Goal: Information Seeking & Learning: Learn about a topic

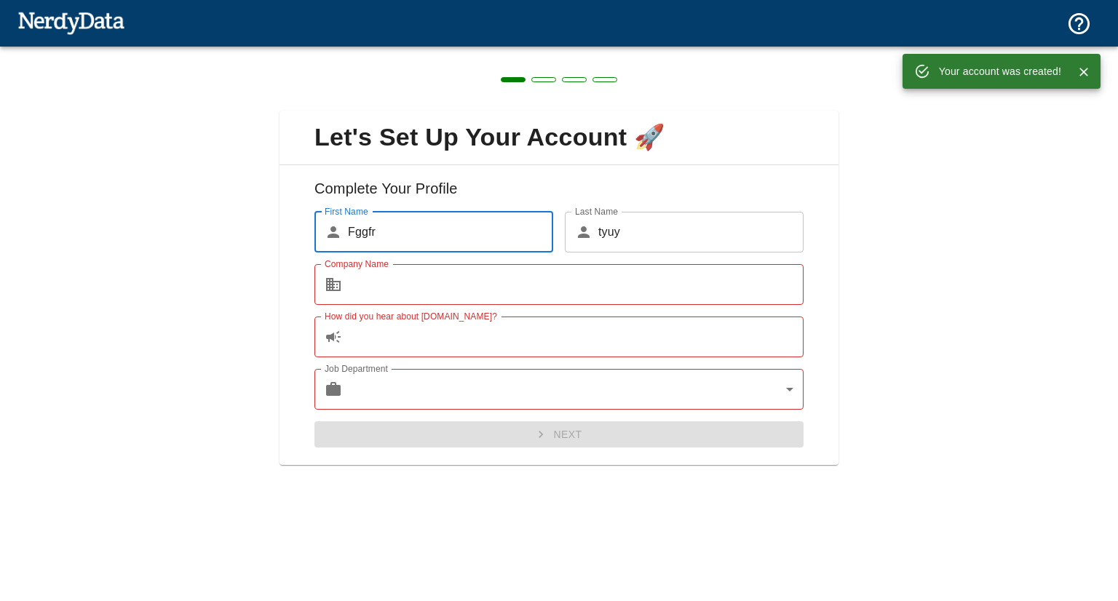
click at [471, 290] on input "Company Name" at bounding box center [575, 284] width 455 height 41
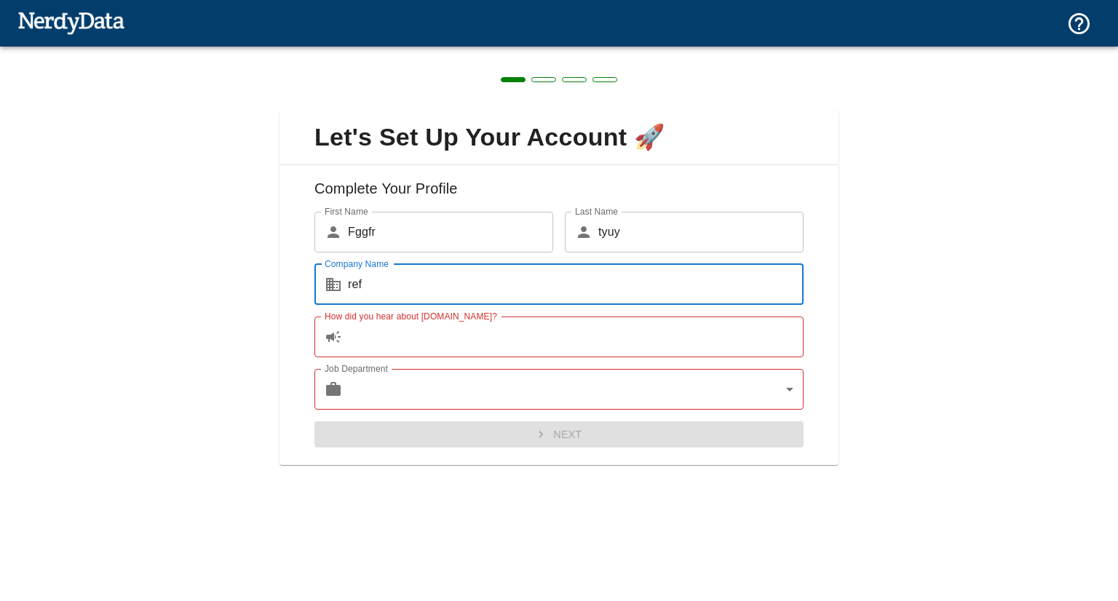
type input "ref"
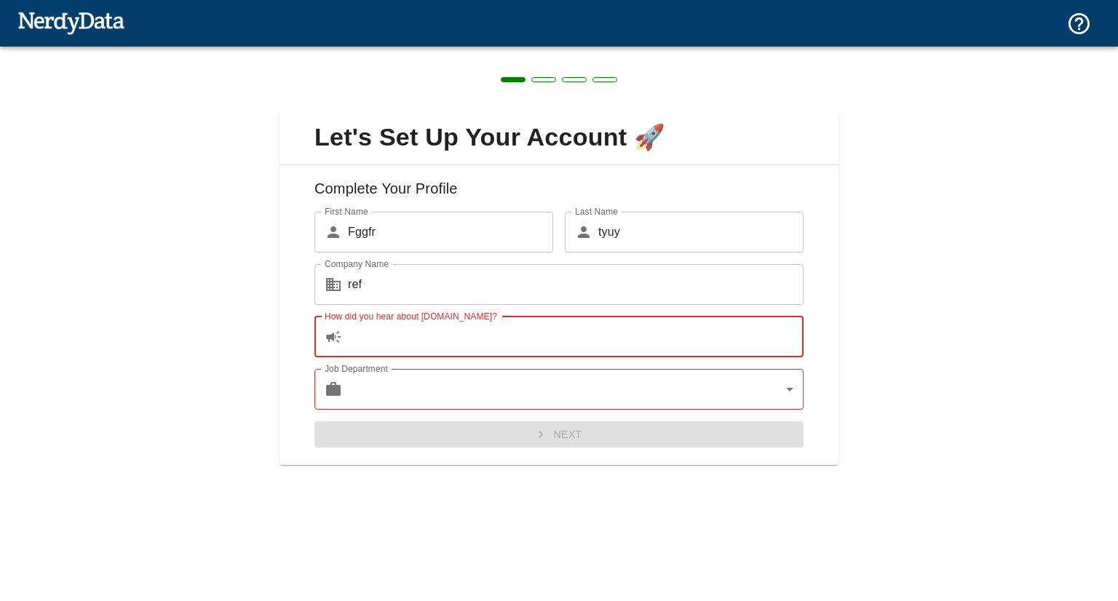
click at [426, 341] on input "How did you hear about [DOMAIN_NAME]?" at bounding box center [575, 336] width 455 height 41
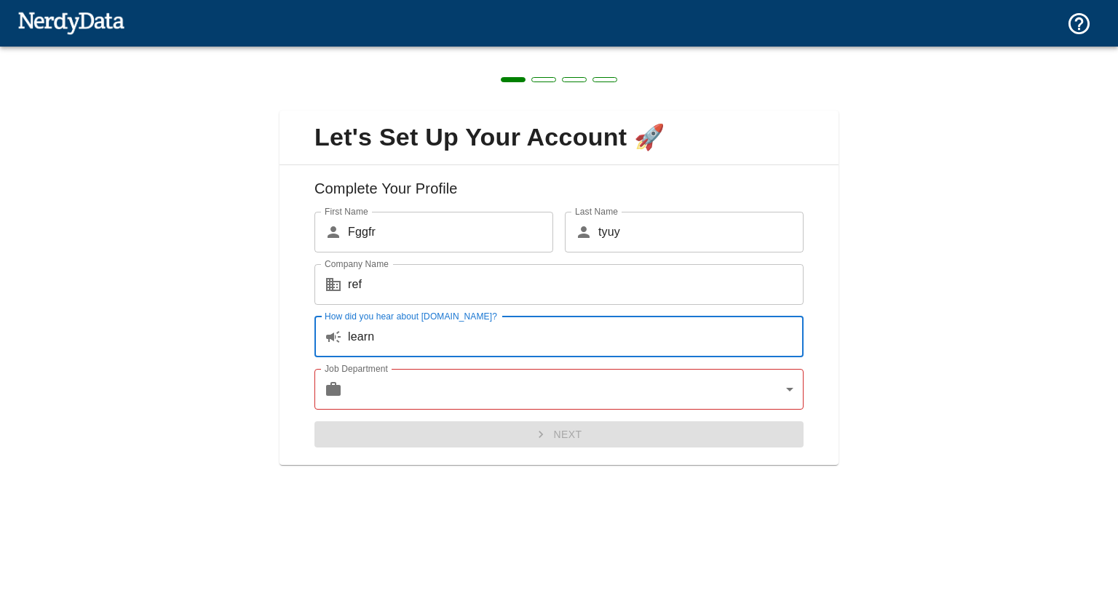
type input "learn"
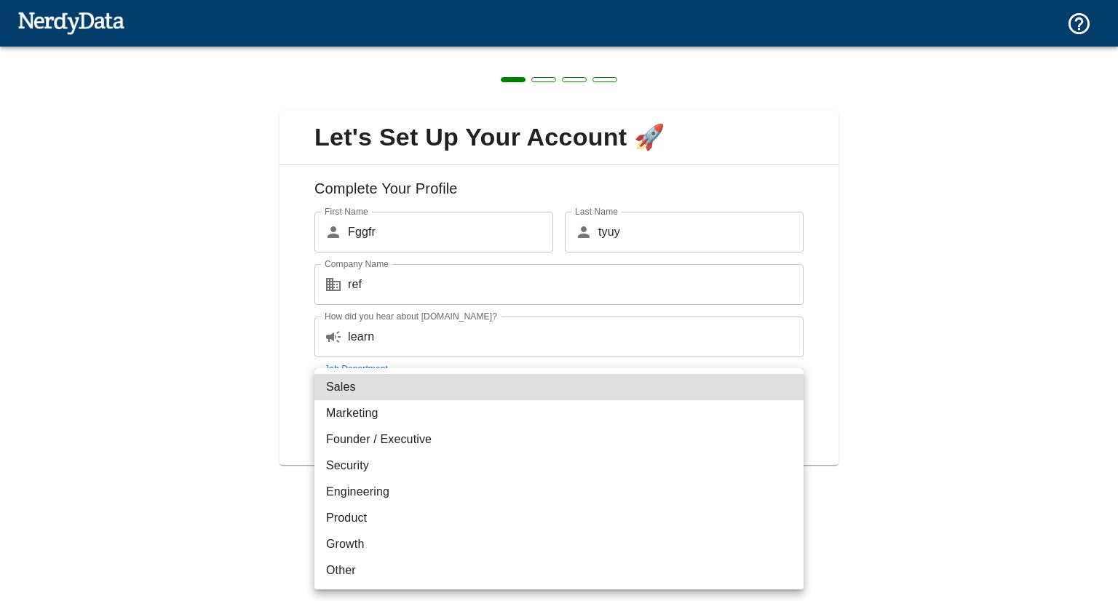
click at [379, 51] on body "Technologies Domains Pricing Products Create a Report Create a list of websites…" at bounding box center [559, 25] width 1118 height 51
click at [368, 418] on li "Marketing" at bounding box center [558, 413] width 489 height 26
type input "marketing"
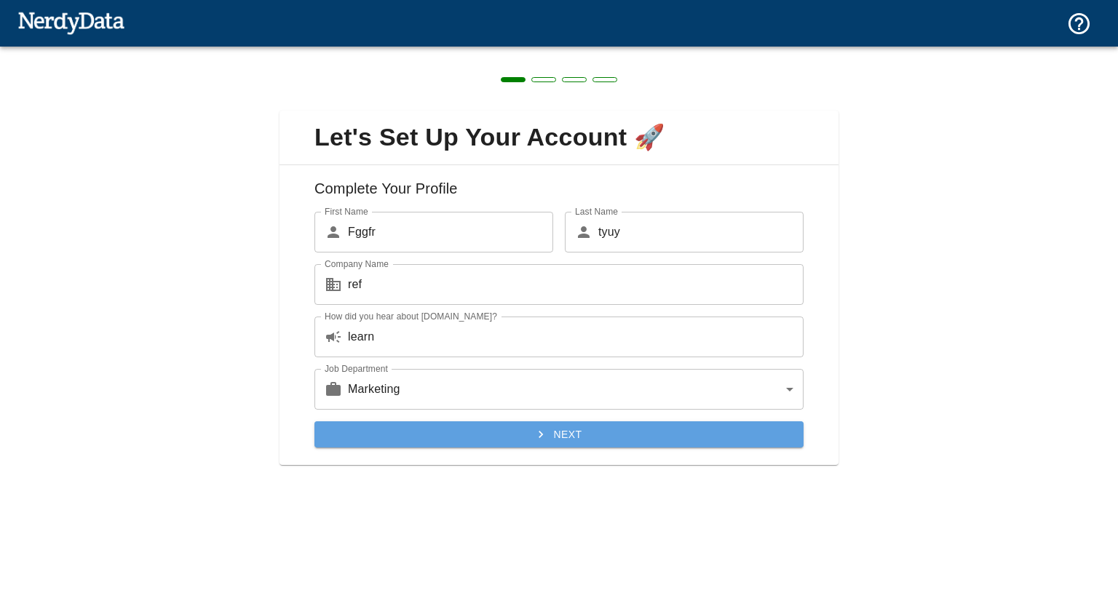
click at [495, 437] on button "Next" at bounding box center [558, 434] width 489 height 27
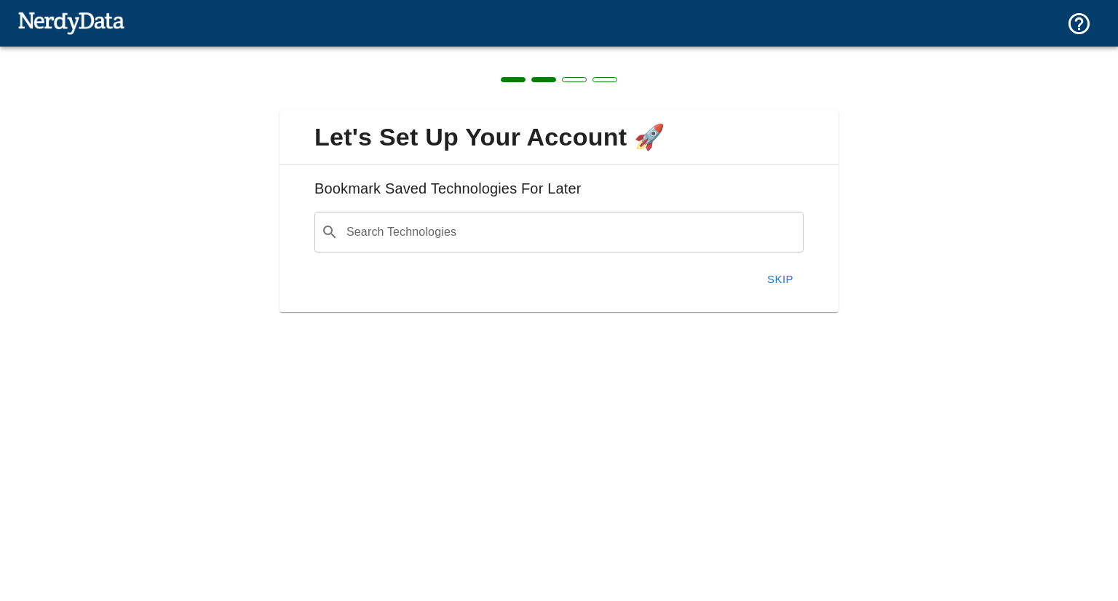
click at [525, 186] on h6 "Bookmark Saved Technologies For Later" at bounding box center [558, 194] width 535 height 35
click at [515, 160] on div at bounding box center [515, 160] width 0 height 0
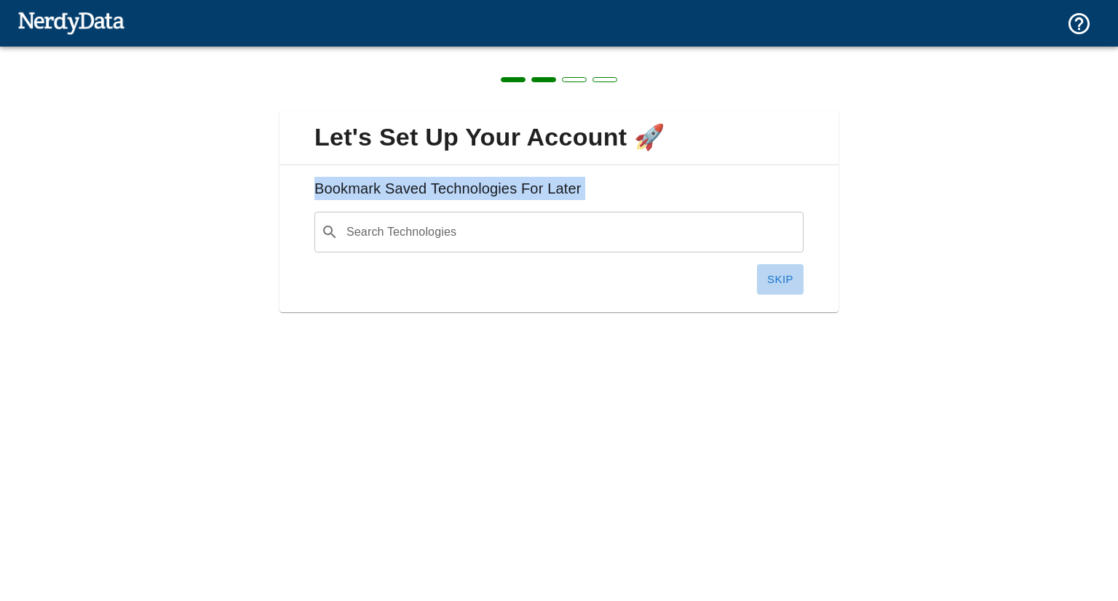
click at [786, 280] on button "Skip" at bounding box center [780, 279] width 47 height 31
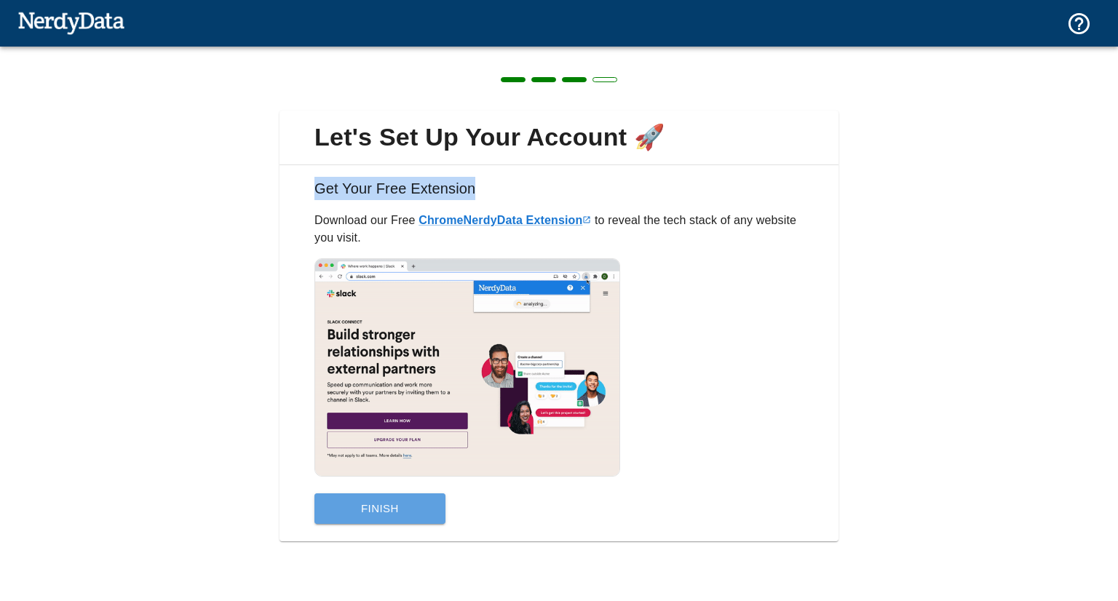
click at [363, 505] on button "Finish" at bounding box center [379, 508] width 131 height 31
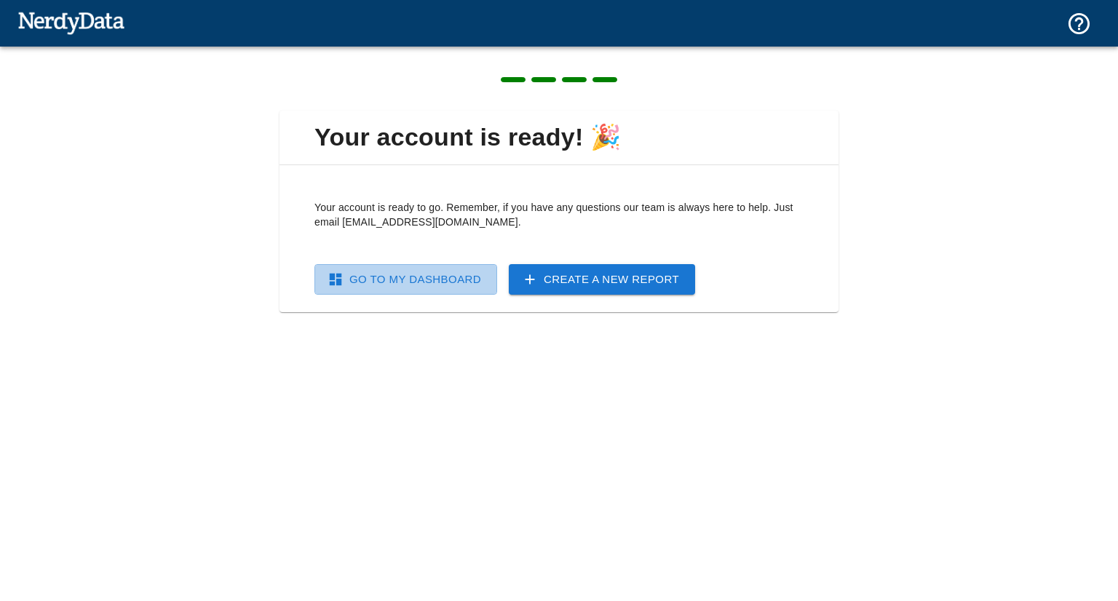
click at [378, 282] on link "Go To My Dashboard" at bounding box center [405, 279] width 183 height 31
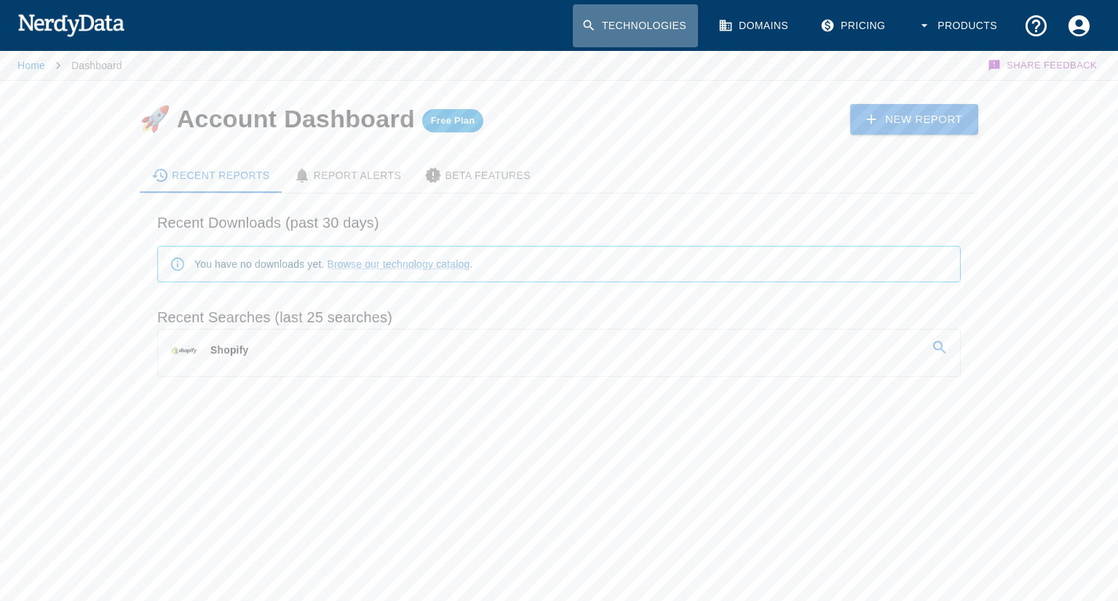
click at [675, 28] on link "Technologies" at bounding box center [635, 25] width 125 height 43
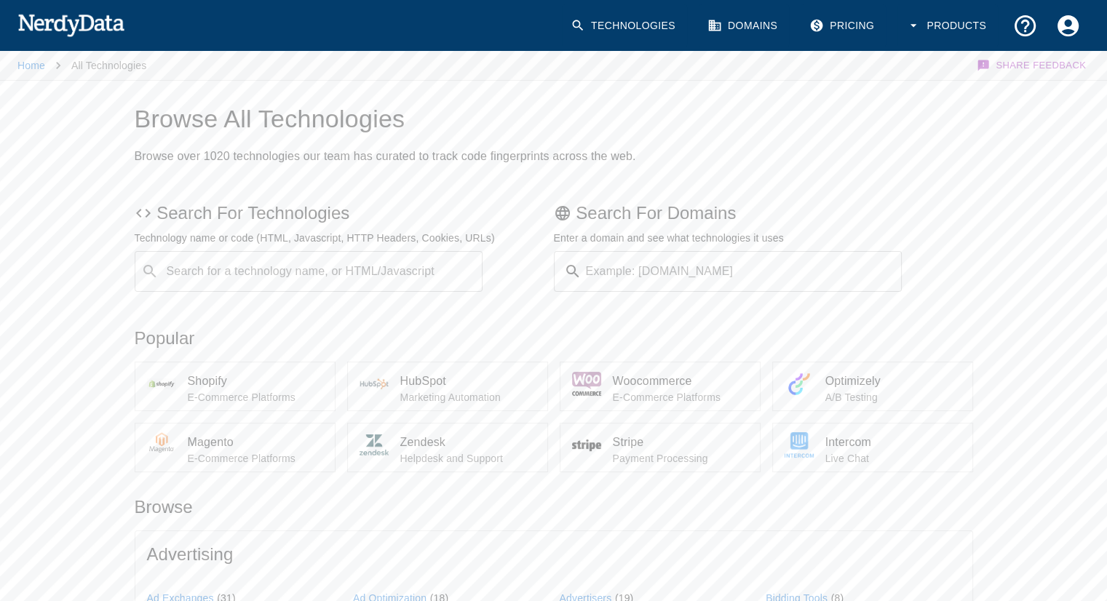
click at [616, 260] on input "Example: [DOMAIN_NAME]" at bounding box center [744, 271] width 315 height 41
type input "[DOMAIN_NAME]"
click at [817, 260] on button "Submit" at bounding box center [854, 271] width 74 height 23
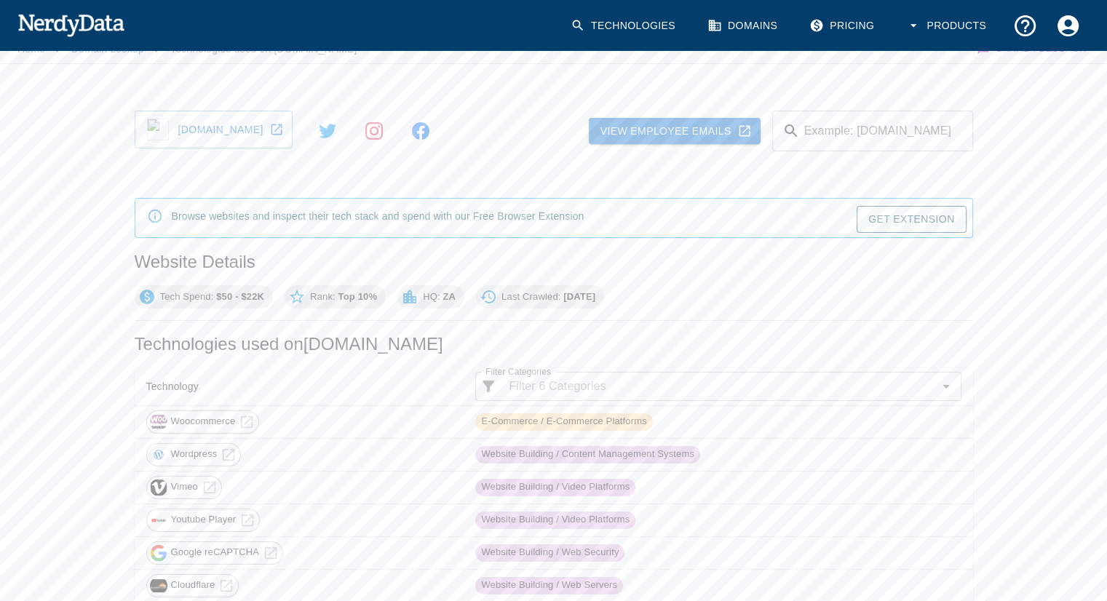
scroll to position [17, 0]
click at [348, 344] on h2 "Technologies used on [DOMAIN_NAME]" at bounding box center [554, 343] width 838 height 23
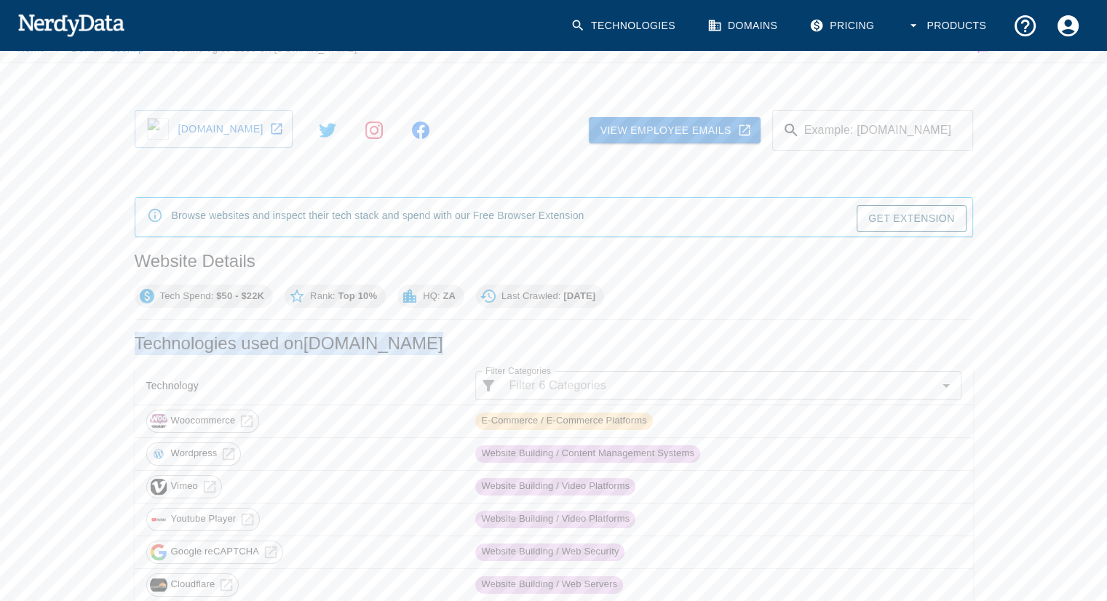
click at [338, 352] on div at bounding box center [338, 352] width 0 height 0
click at [709, 295] on div "Tech Spend: $50 - $22K Rank: Top 10% HQ: ZA Last Crawled: [DATE]" at bounding box center [551, 293] width 844 height 29
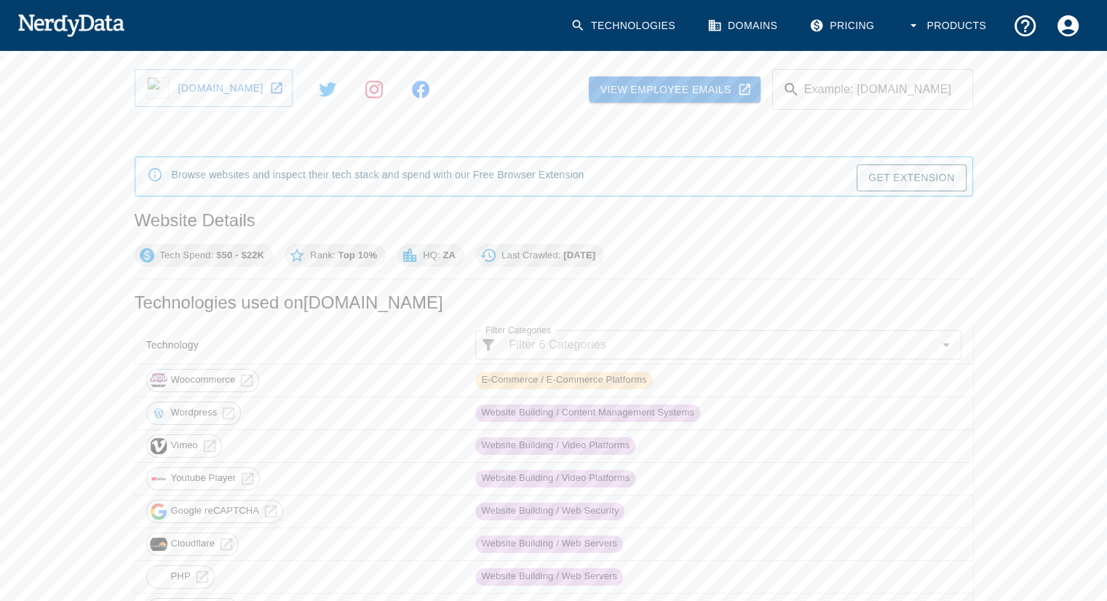
scroll to position [57, 0]
click at [562, 172] on div "Browse websites and inspect their tech stack and spend with our Free Browser Ex…" at bounding box center [378, 178] width 413 height 30
click at [553, 142] on div at bounding box center [553, 142] width 0 height 0
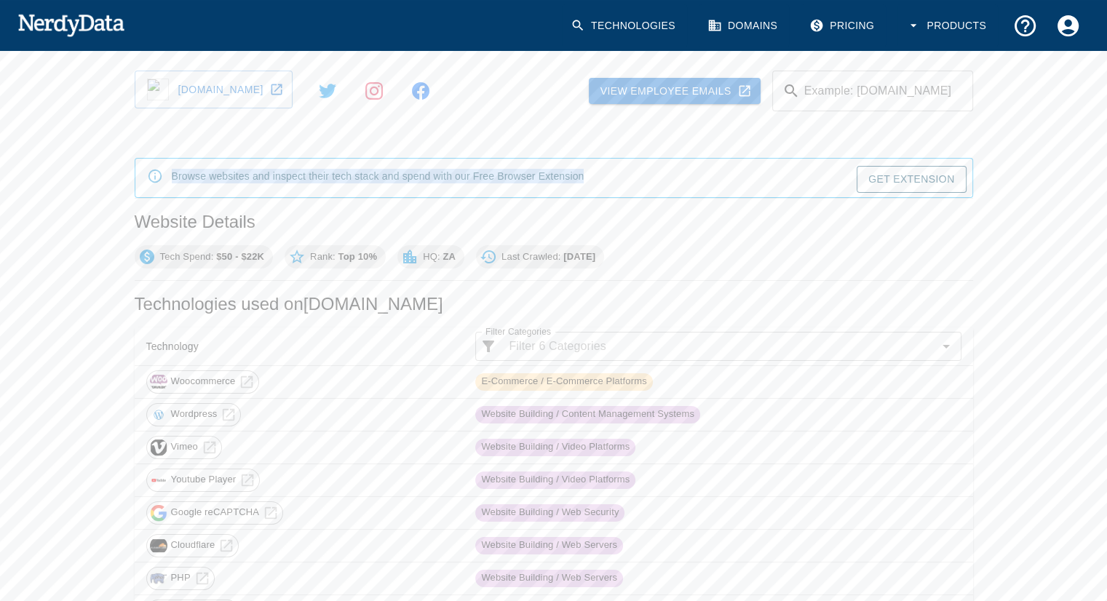
click at [647, 140] on div "Browse websites and inspect their tech stack and spend with our Free Browser Ex…" at bounding box center [548, 166] width 850 height 63
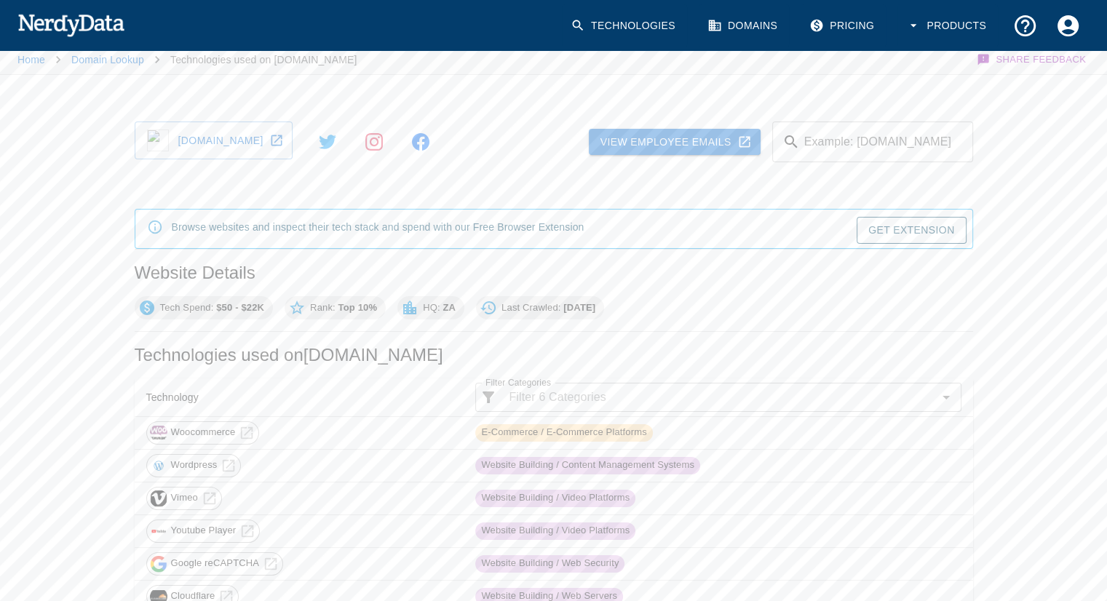
scroll to position [0, 0]
